Goal: Task Accomplishment & Management: Complete application form

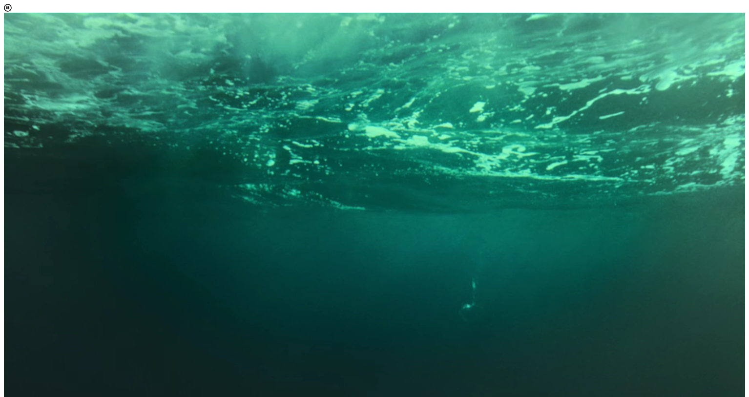
scroll to position [5, 40]
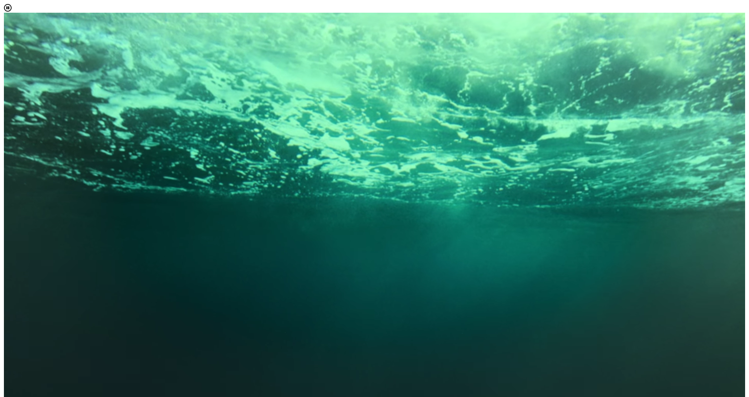
select select "[object Object]"
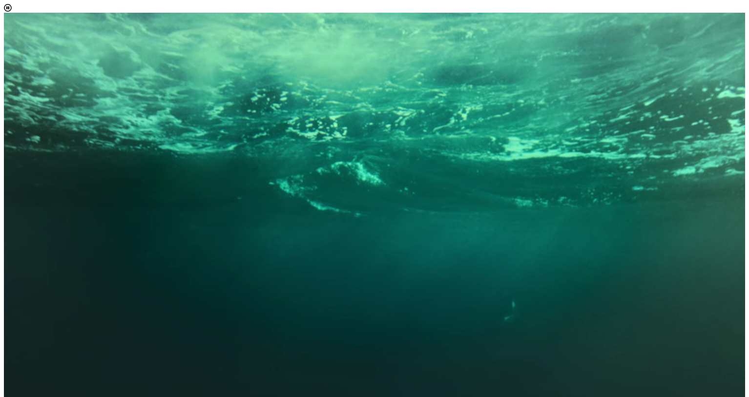
scroll to position [64, 0]
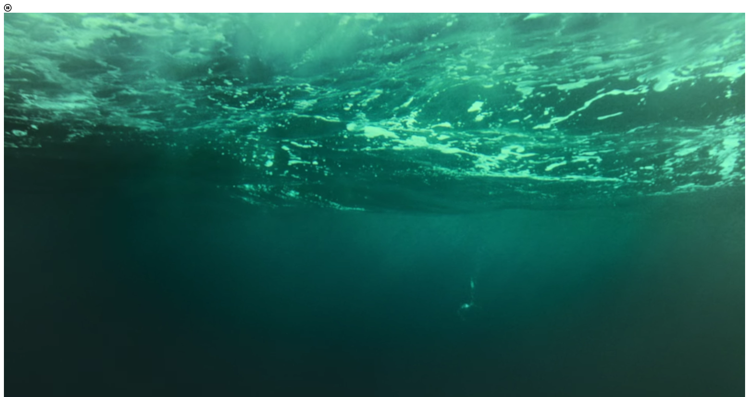
scroll to position [40, 0]
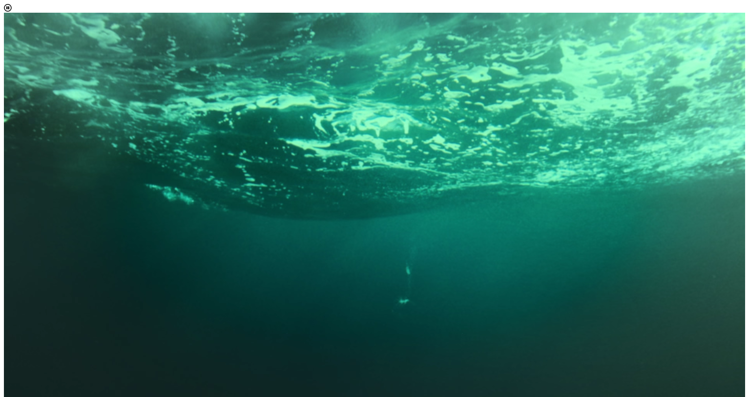
scroll to position [5, 40]
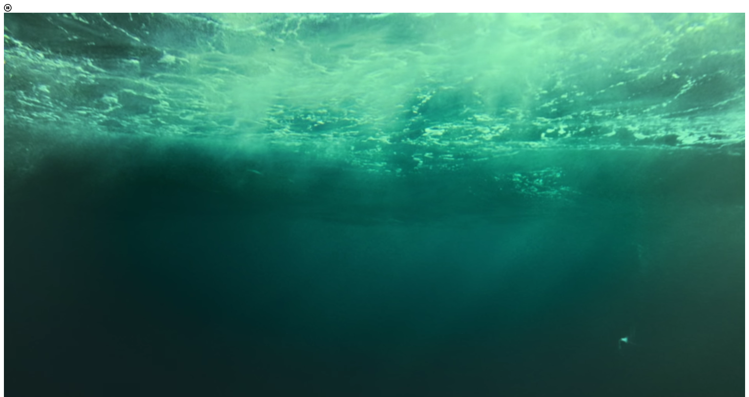
scroll to position [713, 0]
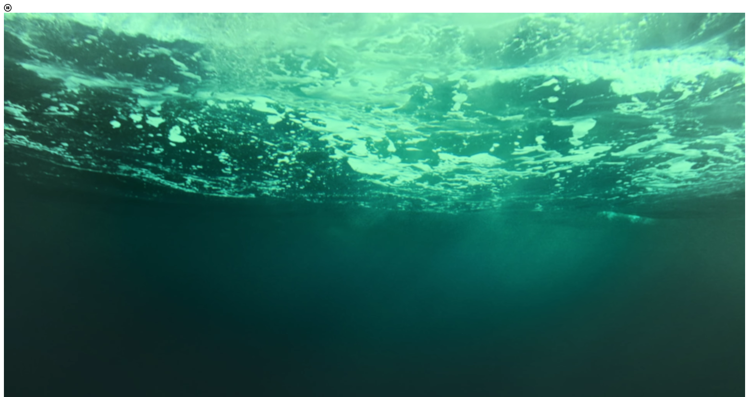
scroll to position [0, 0]
